Goal: Task Accomplishment & Management: Manage account settings

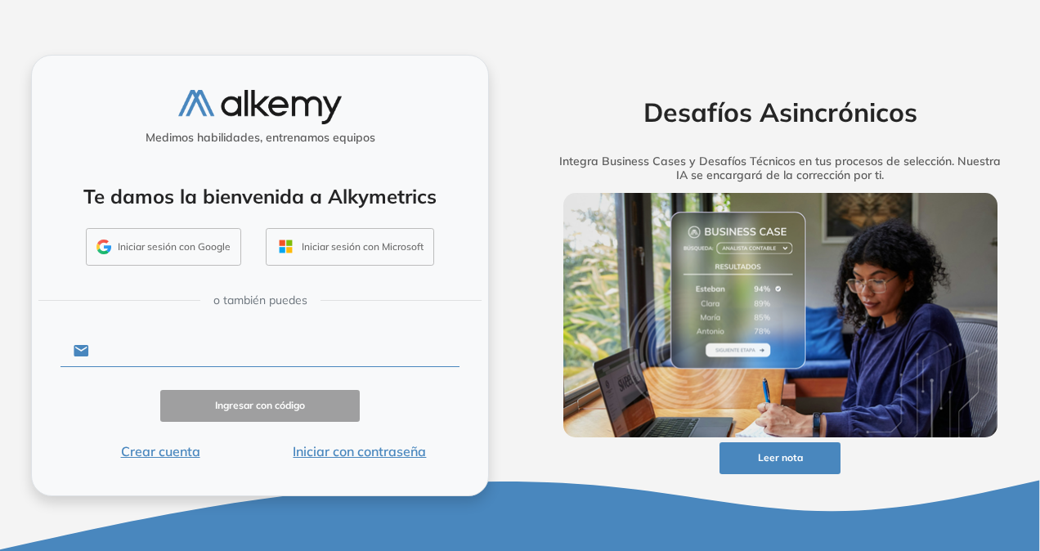
click at [279, 345] on input "text" at bounding box center [274, 350] width 370 height 31
type input "**********"
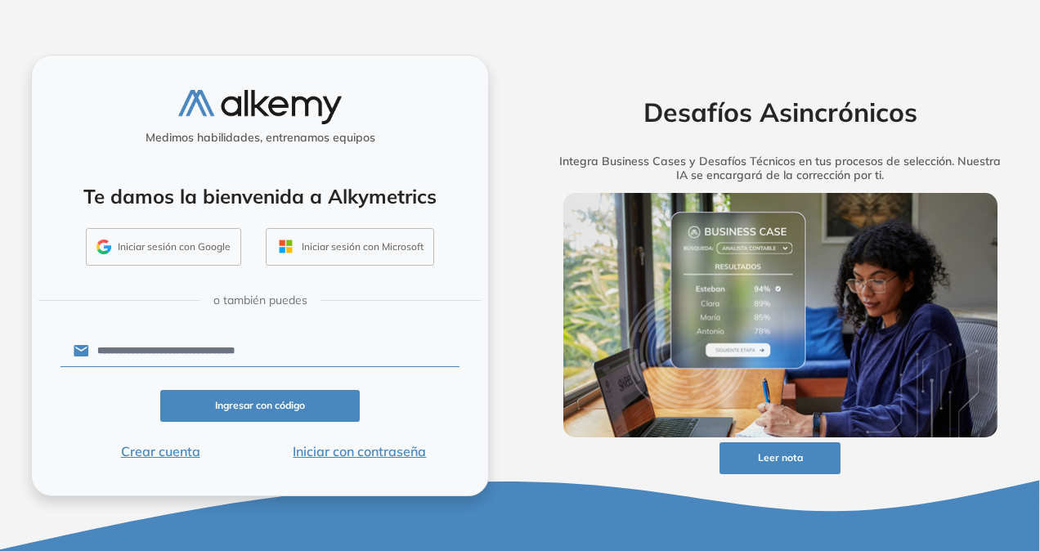
click at [226, 399] on button "Ingresar con código" at bounding box center [259, 406] width 199 height 32
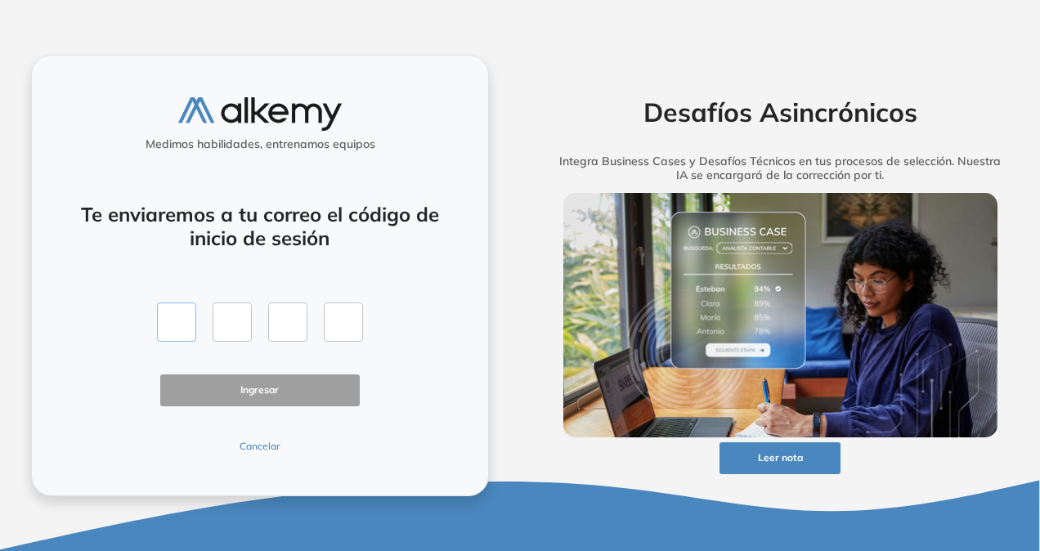
click at [180, 322] on input "text" at bounding box center [176, 321] width 39 height 39
type input "*"
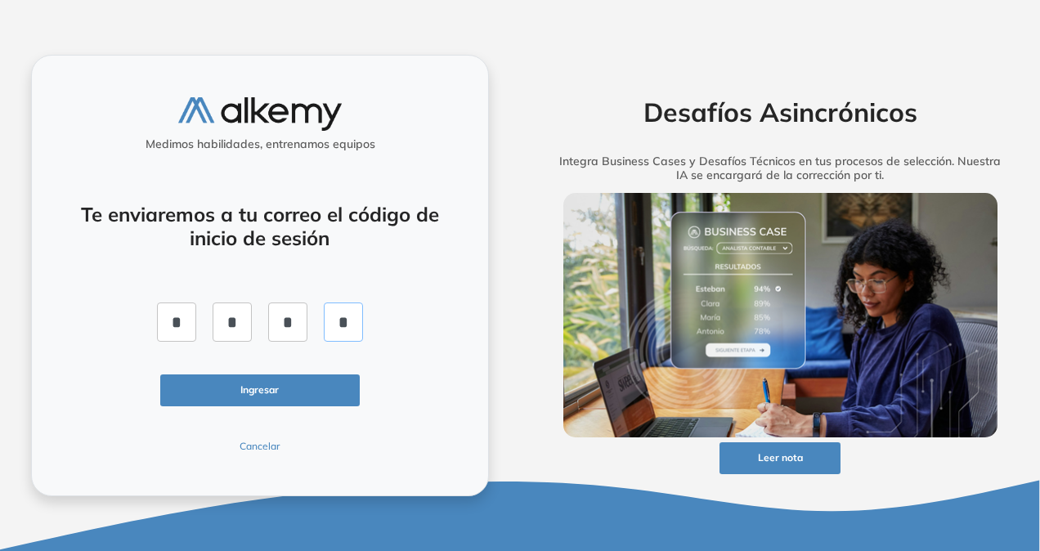
type input "*"
click at [248, 396] on button "Ingresar" at bounding box center [259, 390] width 199 height 32
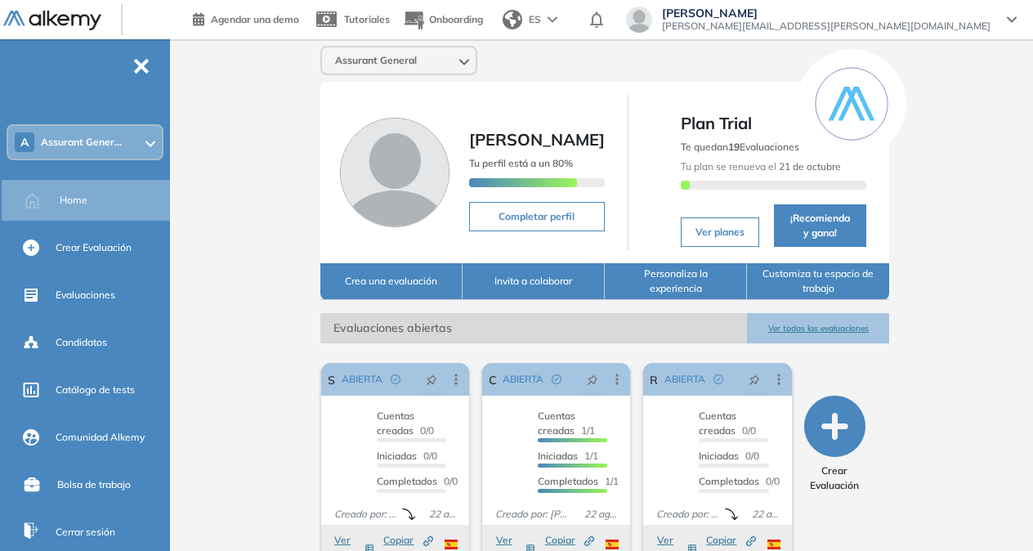
click at [919, 8] on span "[PERSON_NAME]" at bounding box center [826, 13] width 329 height 13
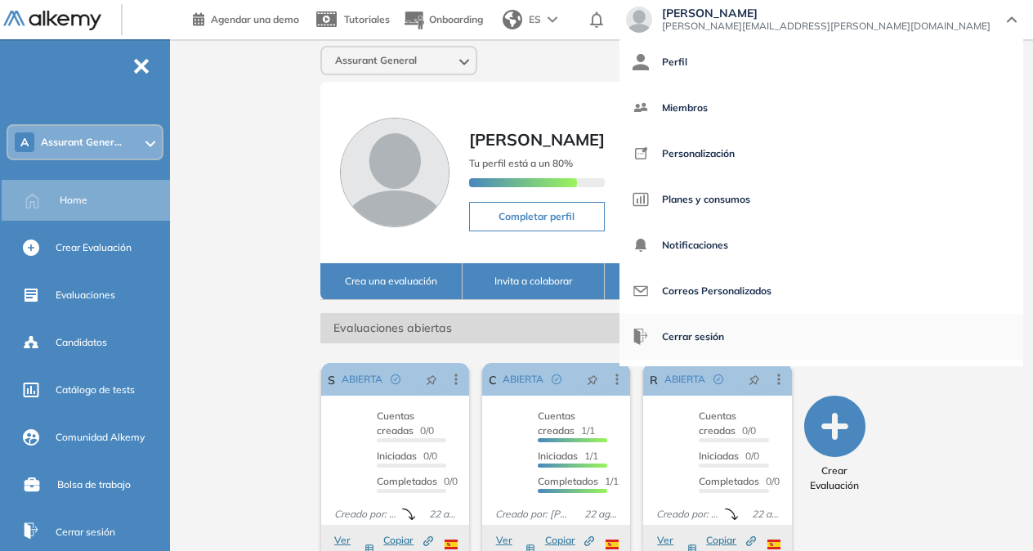
click at [881, 340] on li "Cerrar sesión" at bounding box center [821, 337] width 404 height 46
click at [724, 334] on span "Cerrar sesión" at bounding box center [693, 336] width 62 height 39
